Goal: Task Accomplishment & Management: Manage account settings

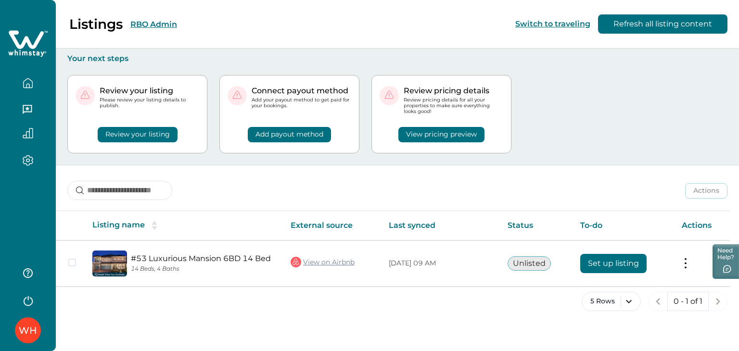
click at [155, 26] on button "RBO Admin" at bounding box center [153, 24] width 47 height 9
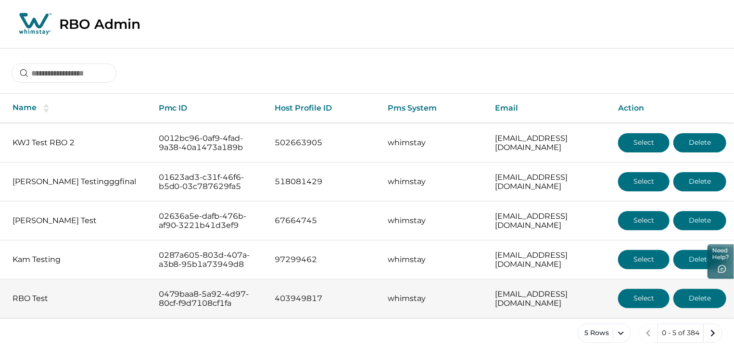
click at [632, 308] on button "Select" at bounding box center [643, 298] width 51 height 19
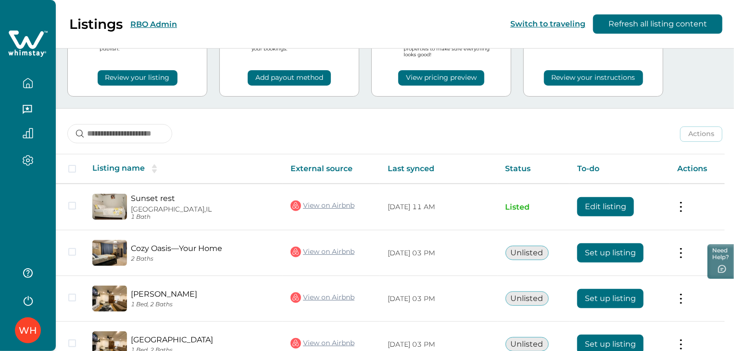
scroll to position [62, 0]
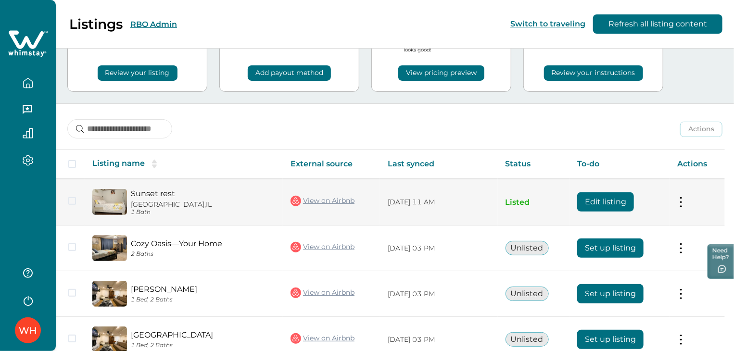
click at [604, 205] on button "Edit listing" at bounding box center [606, 202] width 57 height 19
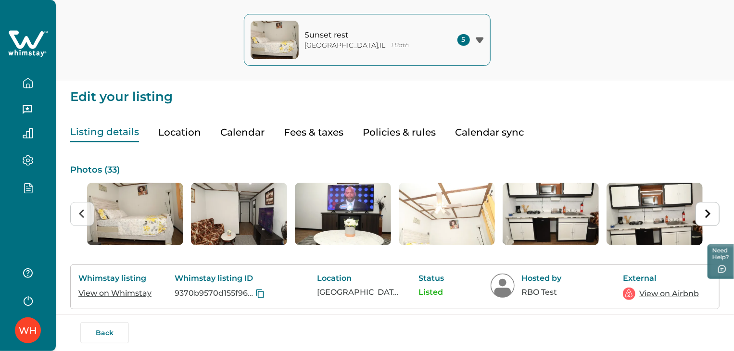
click at [247, 136] on button "Calendar" at bounding box center [242, 133] width 44 height 20
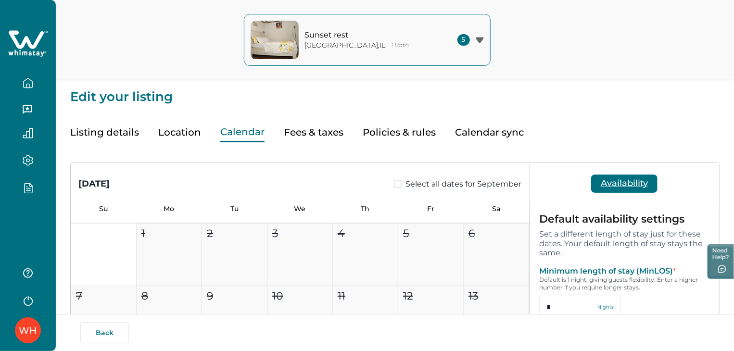
click at [90, 133] on button "Listing details" at bounding box center [104, 133] width 69 height 20
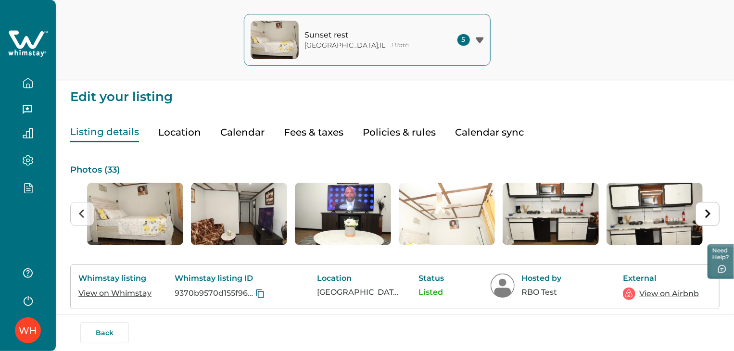
click at [26, 212] on div "WH" at bounding box center [28, 175] width 56 height 351
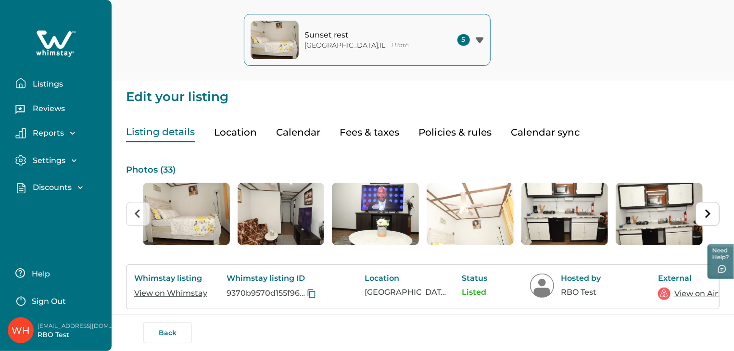
click at [69, 183] on div "Discounts" at bounding box center [55, 188] width 59 height 10
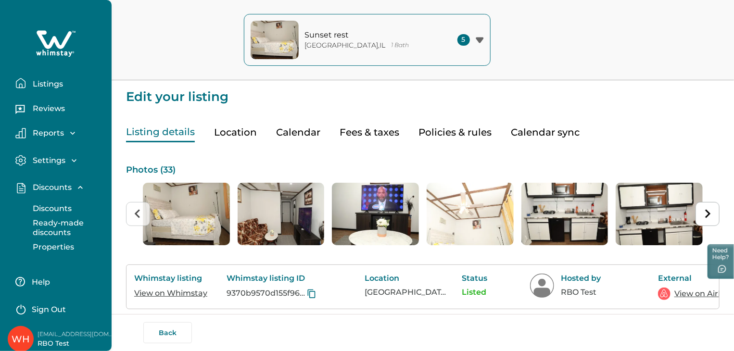
scroll to position [8, 0]
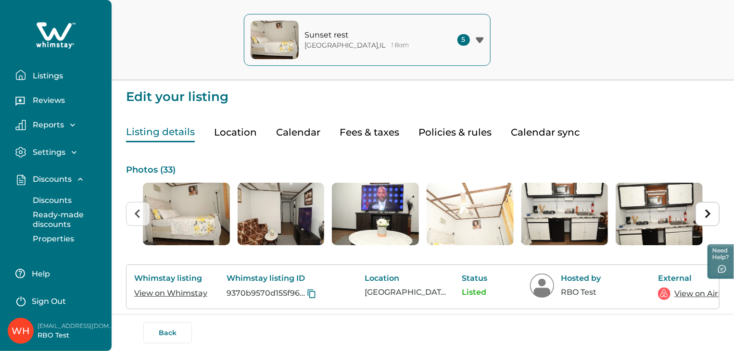
click at [61, 203] on p "Discounts" at bounding box center [51, 201] width 42 height 10
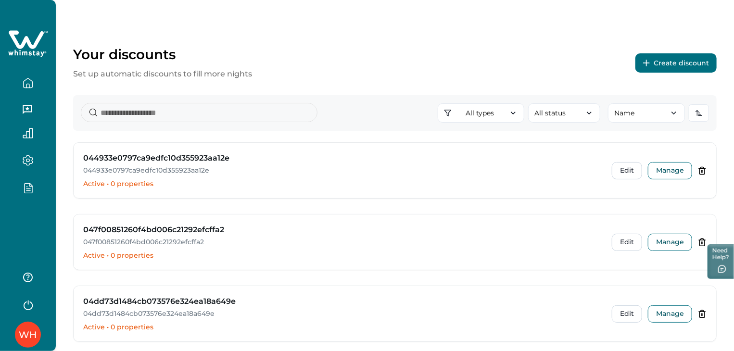
click at [670, 66] on button "Create discount" at bounding box center [676, 62] width 81 height 19
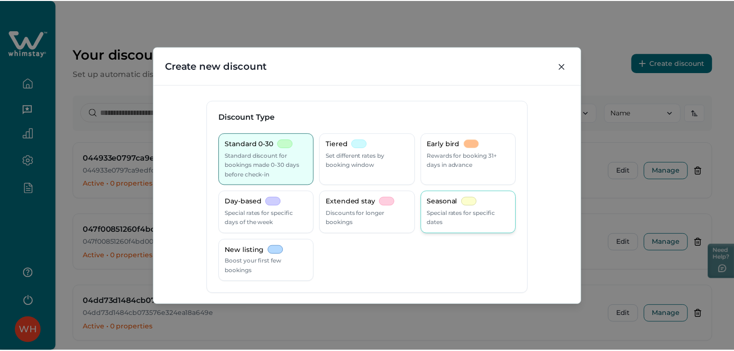
scroll to position [48, 0]
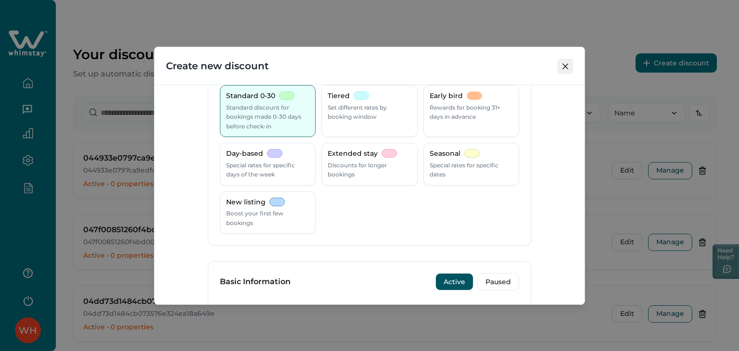
click at [568, 72] on button "Close" at bounding box center [565, 66] width 15 height 15
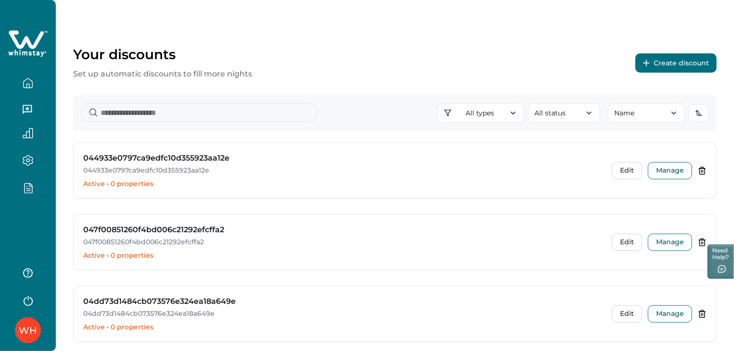
click at [31, 189] on icon "button" at bounding box center [28, 187] width 11 height 11
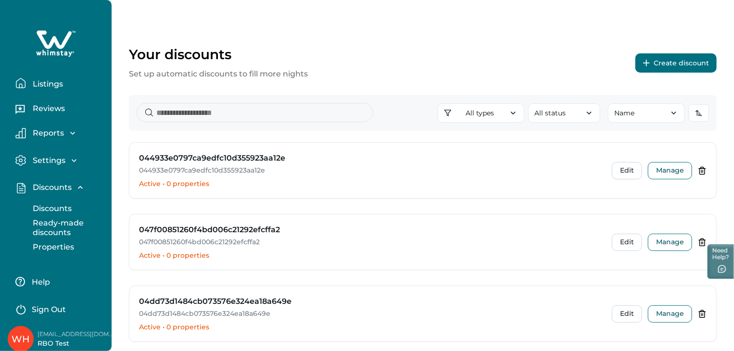
click at [67, 222] on p "Ready-made discounts" at bounding box center [70, 227] width 81 height 19
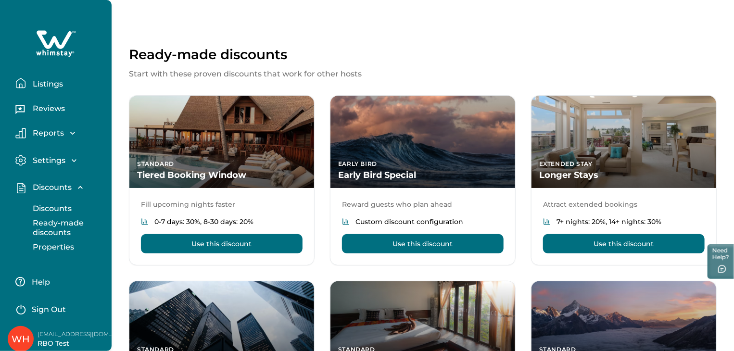
click at [50, 248] on p "Properties" at bounding box center [52, 248] width 44 height 10
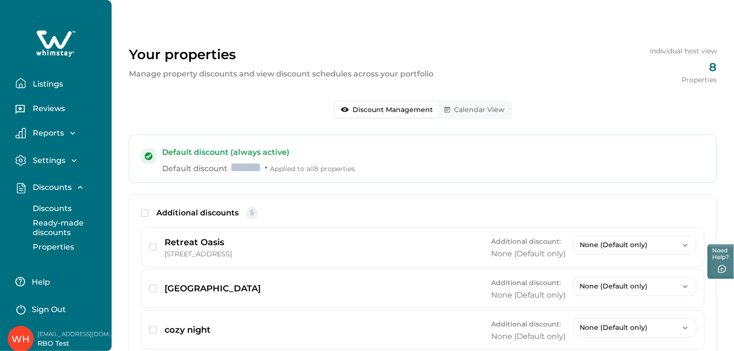
click at [370, 45] on div "Your properties Manage property discounts and view discount schedules across yo…" at bounding box center [423, 253] width 623 height 506
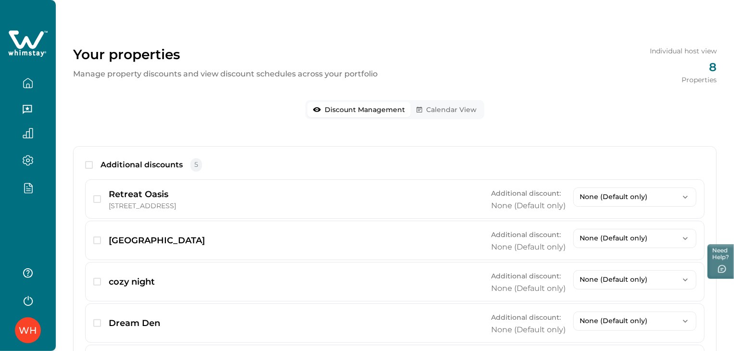
click at [41, 202] on div at bounding box center [28, 104] width 56 height 209
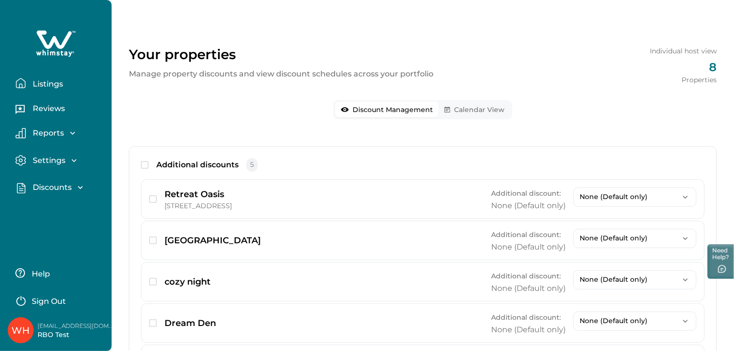
click at [50, 178] on div "Discounts Discounts Ready-made discounts Properties" at bounding box center [56, 187] width 96 height 27
click at [50, 188] on p "Discounts" at bounding box center [51, 188] width 42 height 10
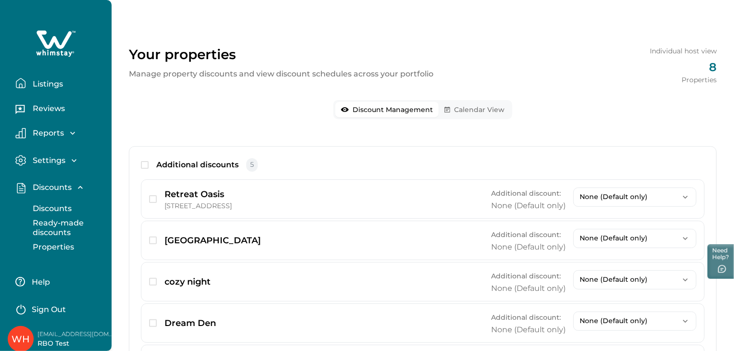
drag, startPoint x: 64, startPoint y: 212, endPoint x: 84, endPoint y: 210, distance: 19.3
click at [64, 213] on p "Discounts" at bounding box center [51, 209] width 42 height 10
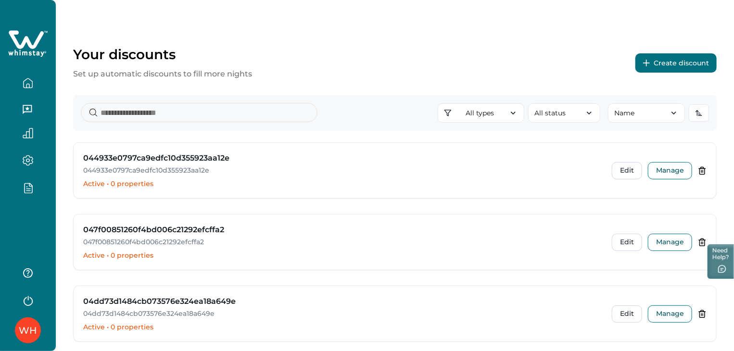
click at [385, 69] on div "Your discounts Set up automatic discounts to fill more nights Create discount" at bounding box center [395, 63] width 644 height 34
